Goal: Information Seeking & Learning: Learn about a topic

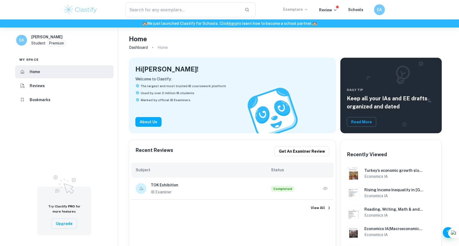
click at [291, 11] on p "Exemplars" at bounding box center [295, 9] width 25 height 6
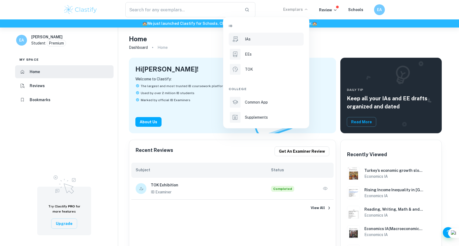
click at [248, 44] on li "IAs" at bounding box center [266, 39] width 75 height 13
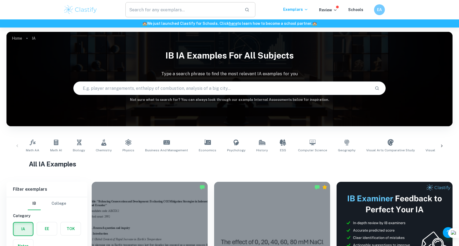
click at [194, 7] on input "text" at bounding box center [182, 9] width 115 height 15
type input "e"
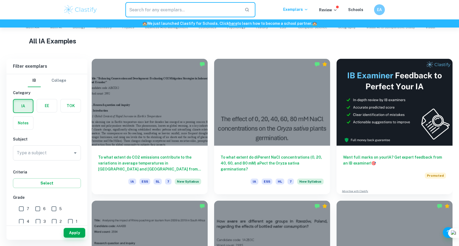
scroll to position [128, 0]
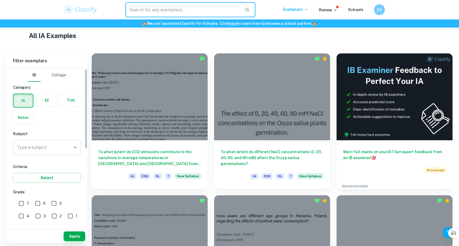
click at [26, 147] on input "Type a subject" at bounding box center [42, 147] width 55 height 10
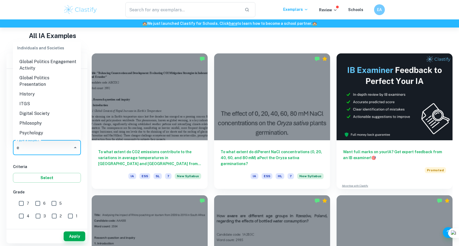
scroll to position [0, 0]
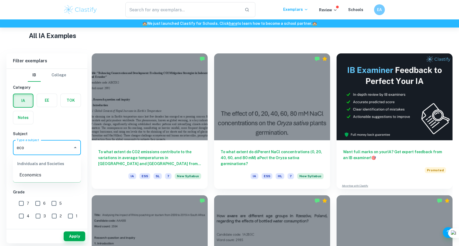
click at [26, 174] on li "Economics" at bounding box center [47, 175] width 68 height 10
type input "Economics"
click at [25, 204] on input "7" at bounding box center [21, 203] width 11 height 11
checkbox input "true"
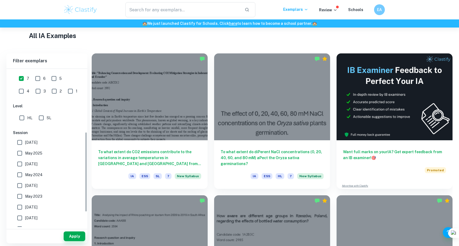
scroll to position [127, 0]
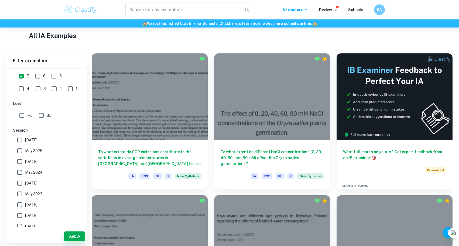
click at [20, 153] on input "May 2025" at bounding box center [19, 150] width 11 height 11
checkbox input "true"
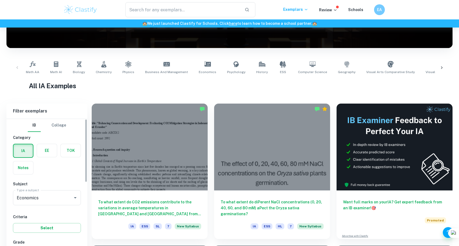
scroll to position [164, 0]
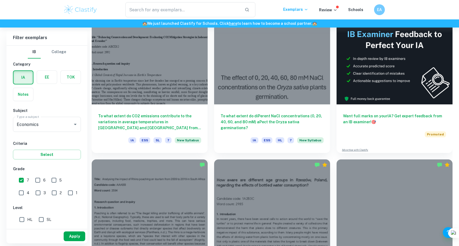
click at [74, 236] on button "Apply" at bounding box center [75, 236] width 22 height 10
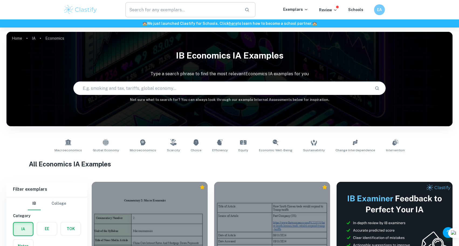
click at [199, 15] on input "text" at bounding box center [182, 9] width 115 height 15
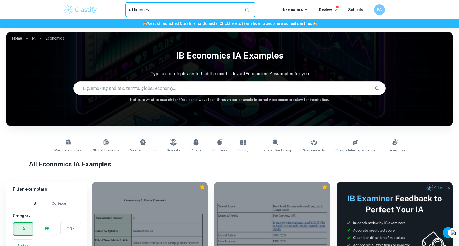
type input "efficiency"
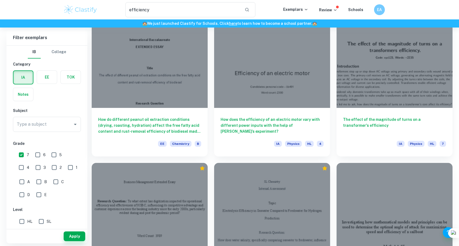
scroll to position [178, 0]
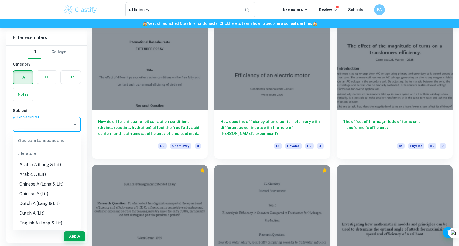
click at [51, 122] on input "Type a subject" at bounding box center [42, 124] width 55 height 10
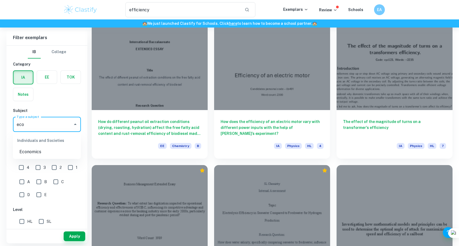
click at [25, 149] on li "Economics" at bounding box center [47, 152] width 68 height 10
type input "Economics"
click at [77, 234] on button "Apply" at bounding box center [75, 236] width 22 height 10
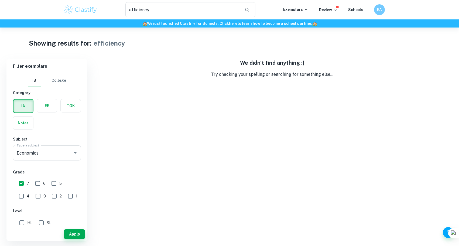
click at [156, 18] on div "efficiency ​ Exemplars Review Schools EA" at bounding box center [229, 9] width 459 height 19
click at [155, 14] on input "efficiency" at bounding box center [182, 9] width 115 height 15
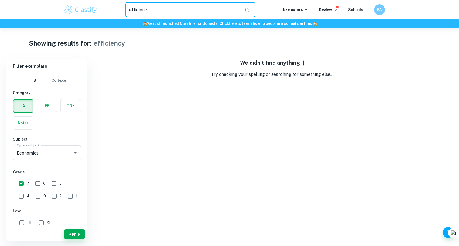
type input "efficiency"
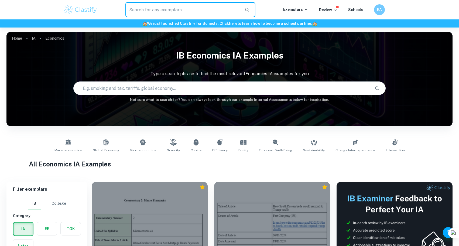
click at [179, 15] on input "text" at bounding box center [182, 9] width 115 height 15
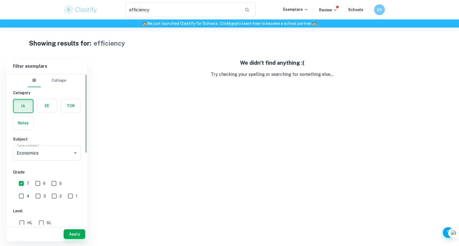
click at [23, 104] on label "button" at bounding box center [22, 105] width 19 height 13
click at [0, 0] on input "radio" at bounding box center [0, 0] width 0 height 0
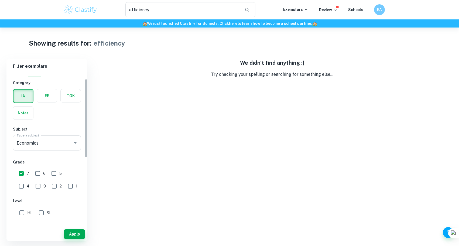
scroll to position [9, 0]
click at [72, 231] on button "Apply" at bounding box center [75, 234] width 22 height 10
click at [242, 8] on div "efficiency ​" at bounding box center [190, 9] width 130 height 15
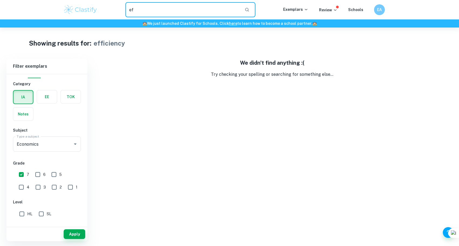
type input "e"
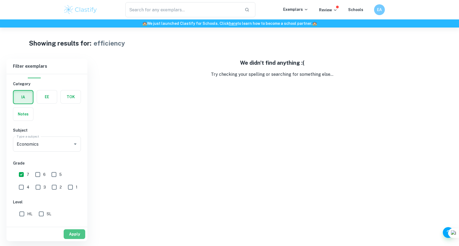
click at [74, 233] on button "Apply" at bounding box center [75, 234] width 22 height 10
type input "efficiency"
click at [74, 233] on button "Apply" at bounding box center [75, 234] width 22 height 10
click at [73, 16] on div "efficiency ​ Exemplars Review Schools EA" at bounding box center [229, 9] width 345 height 15
click at [72, 9] on img at bounding box center [80, 9] width 34 height 11
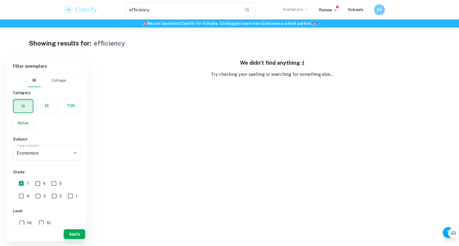
click at [302, 11] on p "Exemplars" at bounding box center [295, 9] width 25 height 6
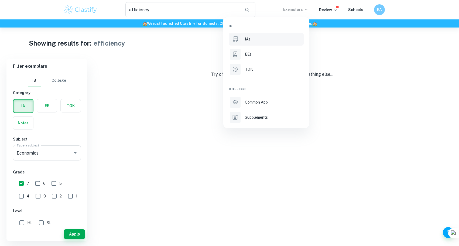
click at [264, 37] on div "IAs" at bounding box center [274, 39] width 58 height 6
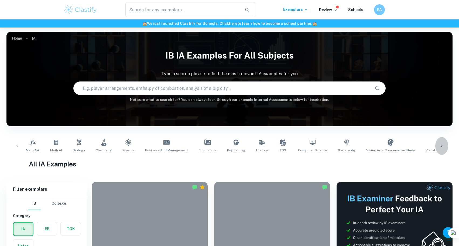
click at [442, 146] on icon at bounding box center [441, 145] width 5 height 5
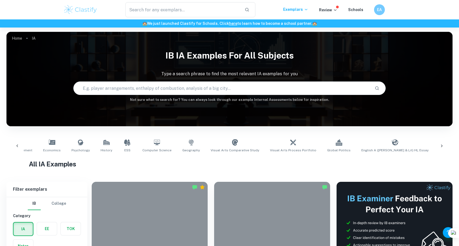
scroll to position [0, 315]
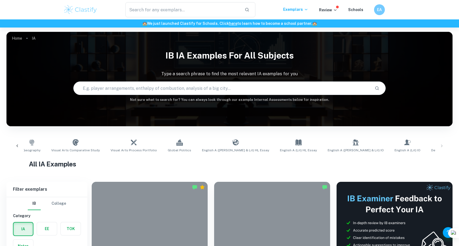
click at [438, 148] on div "Math AA Math AI Biology Chemistry Physics Business and Management Economics Psy…" at bounding box center [229, 146] width 437 height 18
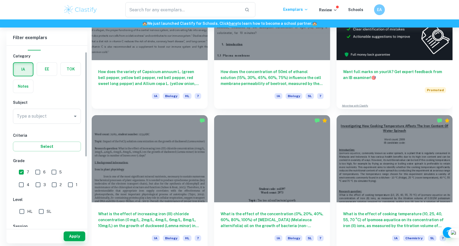
scroll to position [11, 0]
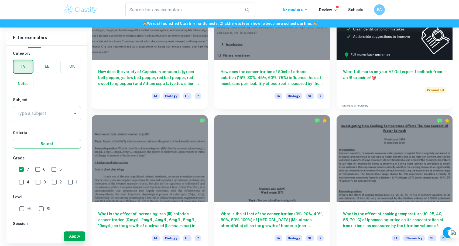
click at [27, 115] on input "Type a subject" at bounding box center [42, 113] width 55 height 10
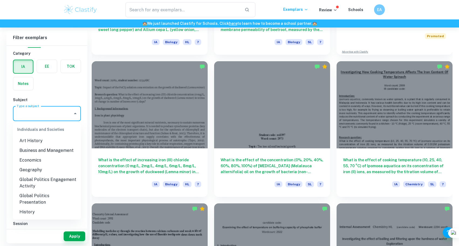
scroll to position [506, 0]
click at [24, 157] on li "Economics" at bounding box center [47, 162] width 68 height 10
type input "Economics"
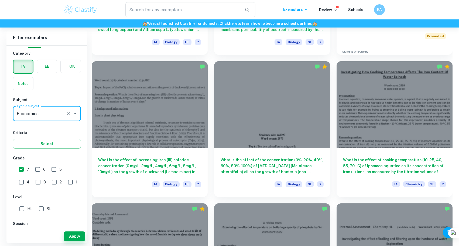
click at [22, 207] on input "HL" at bounding box center [21, 208] width 11 height 11
checkbox input "true"
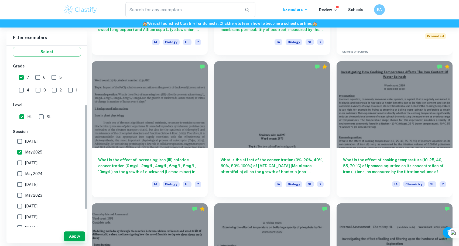
scroll to position [104, 0]
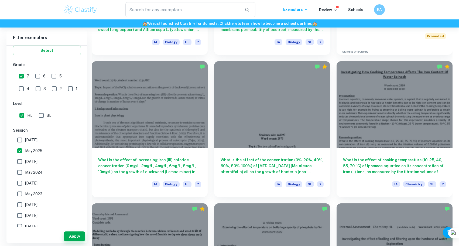
click at [22, 150] on input "May 2025" at bounding box center [19, 150] width 11 height 11
checkbox input "false"
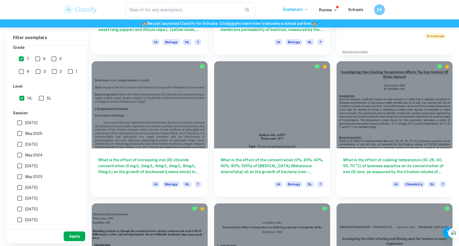
click at [74, 237] on button "Apply" at bounding box center [75, 236] width 22 height 10
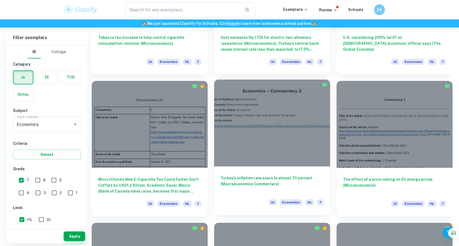
scroll to position [669, 0]
